Goal: Task Accomplishment & Management: Manage account settings

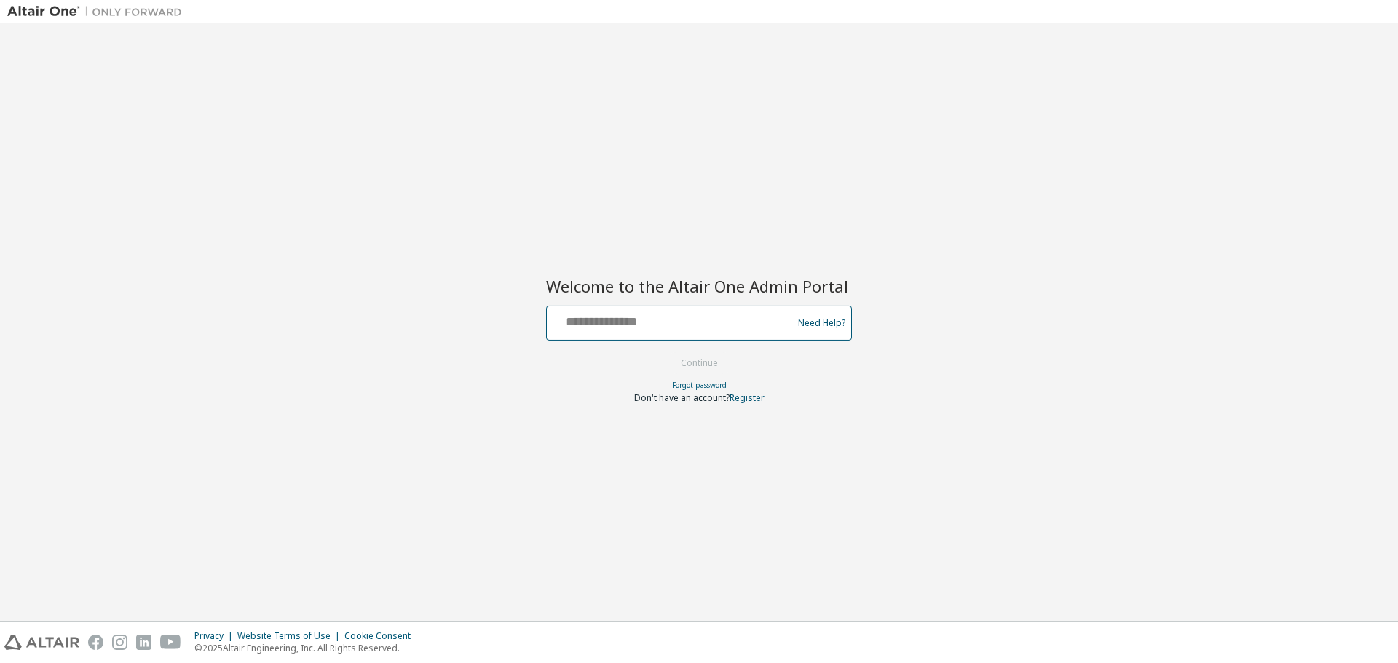
click at [687, 325] on input "text" at bounding box center [672, 319] width 238 height 21
type input "**********"
click at [703, 365] on button "Continue" at bounding box center [699, 363] width 68 height 22
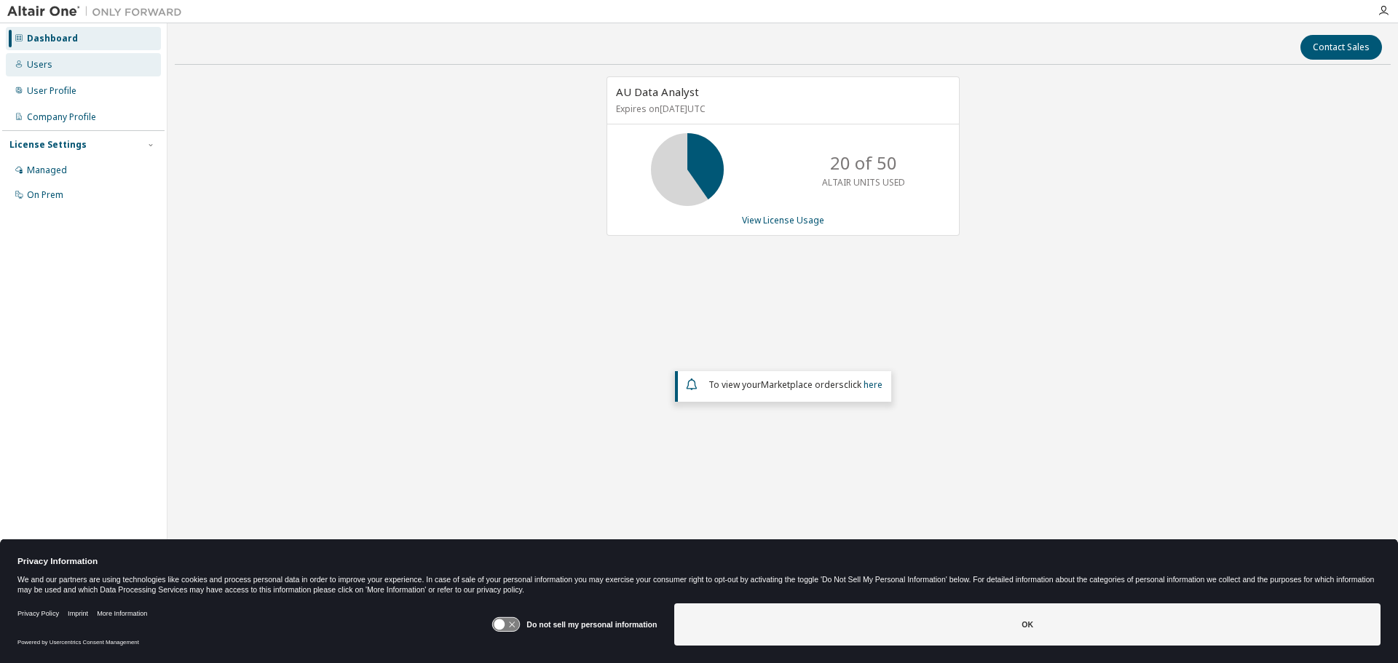
click at [41, 66] on div "Users" at bounding box center [39, 65] width 25 height 12
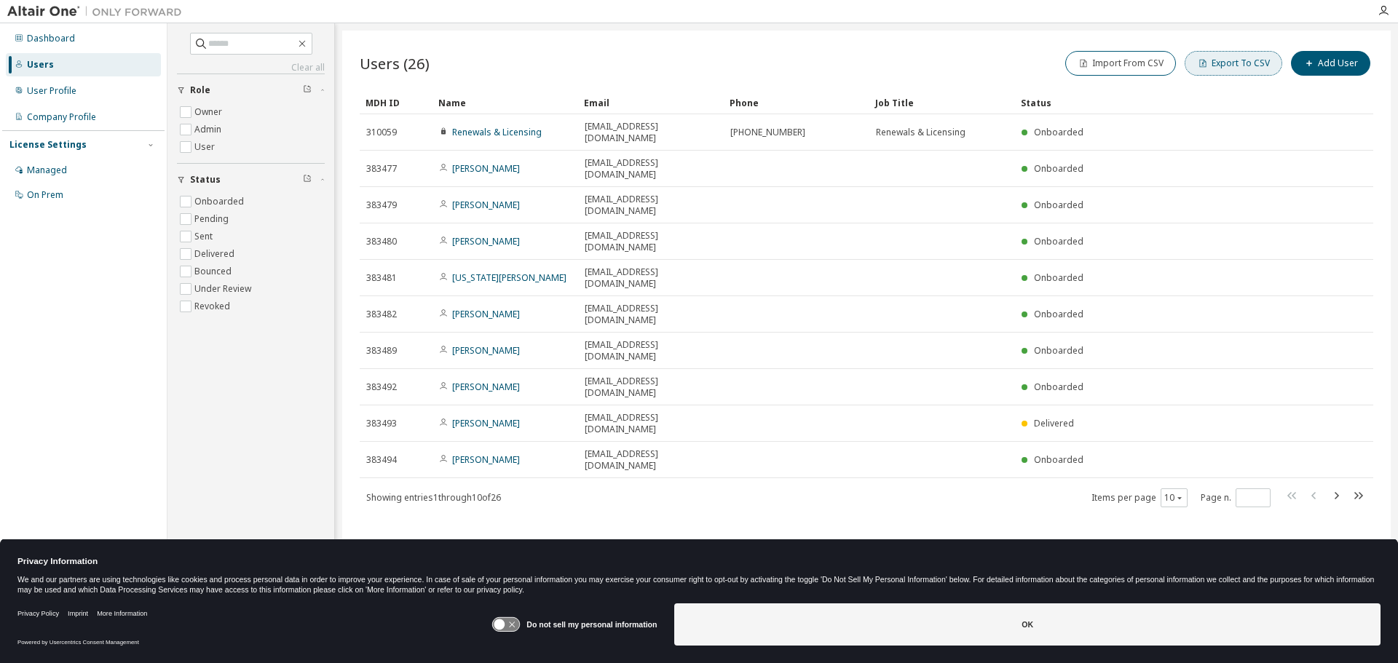
click at [1238, 63] on button "Export To CSV" at bounding box center [1234, 63] width 98 height 25
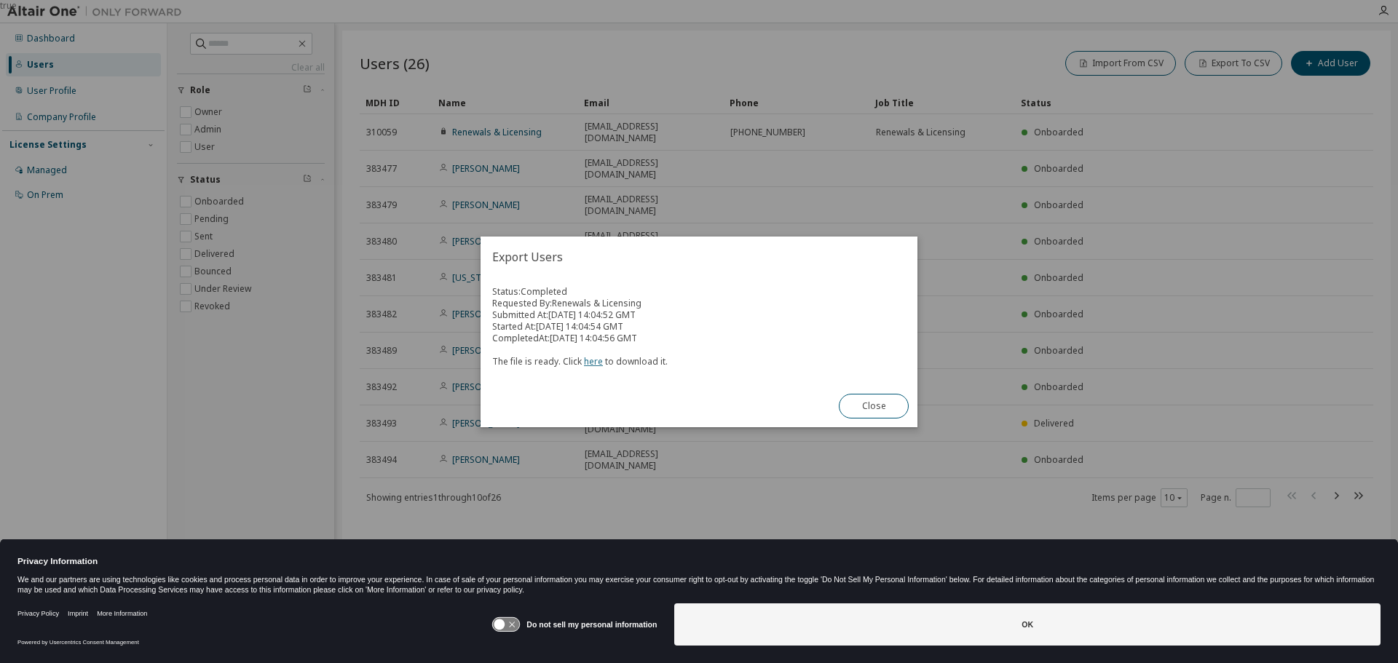
click at [588, 360] on link "here" at bounding box center [593, 361] width 19 height 12
click at [874, 413] on button "Close" at bounding box center [874, 406] width 70 height 25
